Goal: Find specific page/section: Find specific page/section

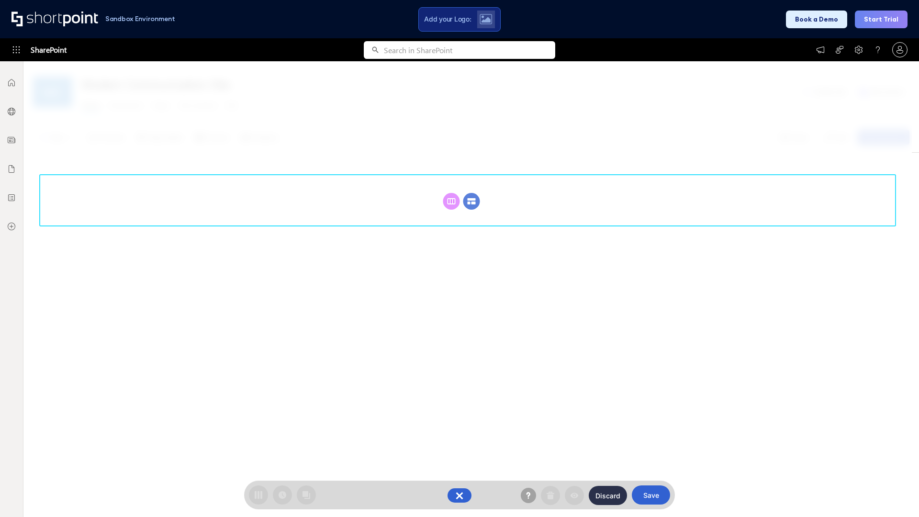
click at [471, 201] on circle at bounding box center [471, 201] width 17 height 17
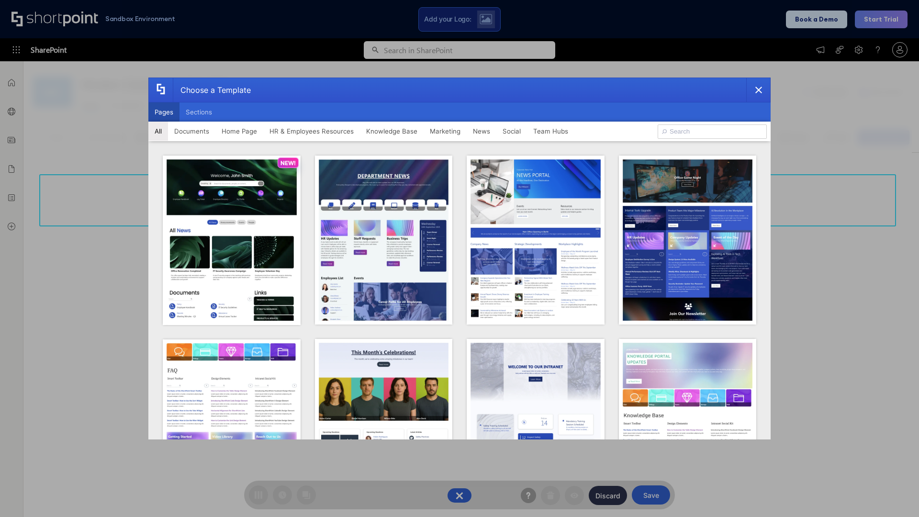
click at [164, 112] on button "Pages" at bounding box center [163, 111] width 31 height 19
type input "HR 9"
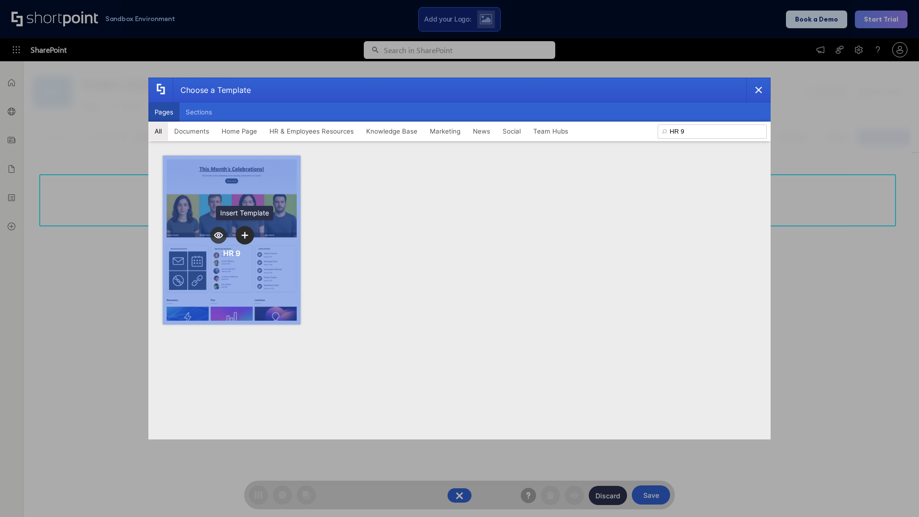
click at [244, 235] on icon "template selector" at bounding box center [244, 235] width 7 height 7
